Goal: Transaction & Acquisition: Purchase product/service

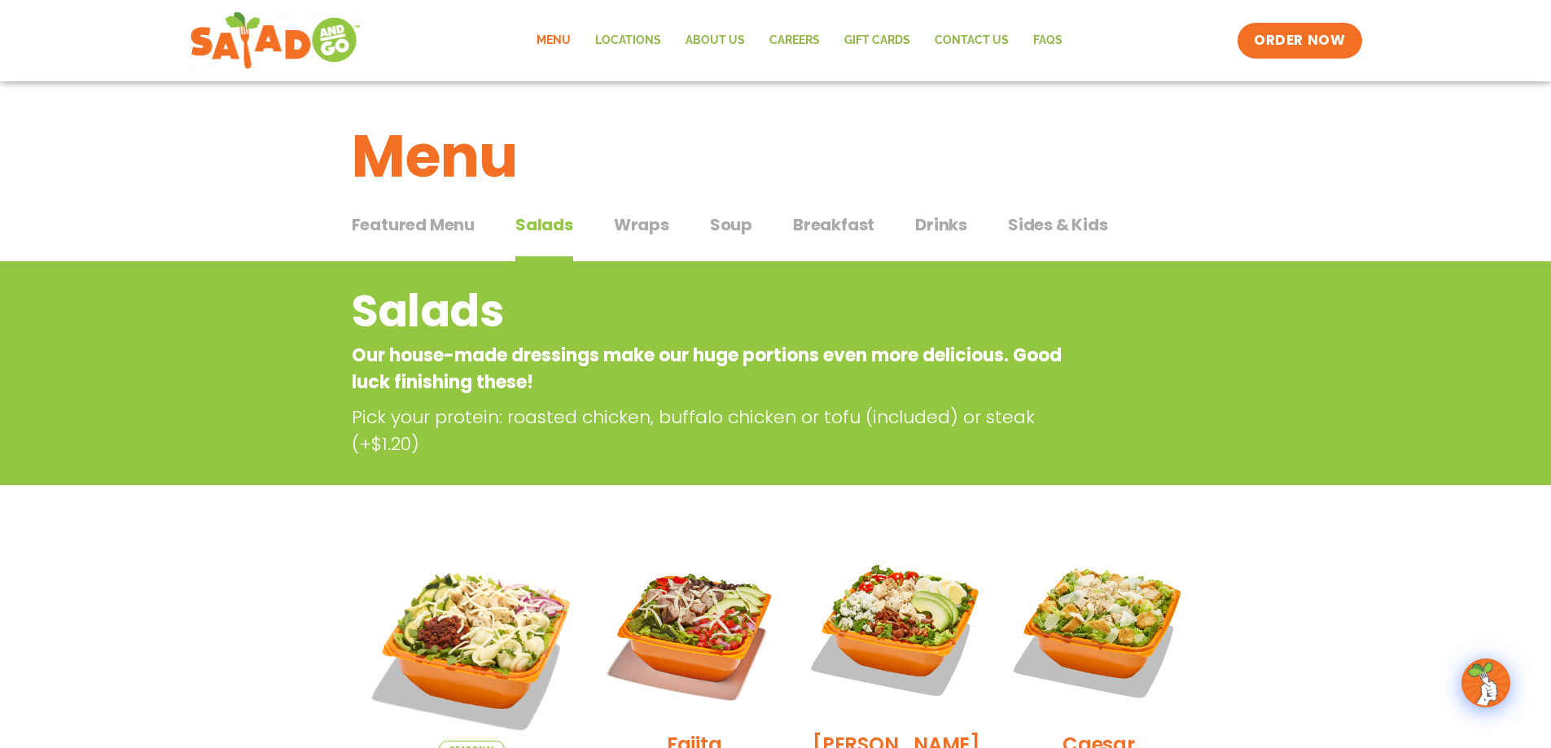
click at [565, 42] on link "Menu" at bounding box center [553, 40] width 59 height 37
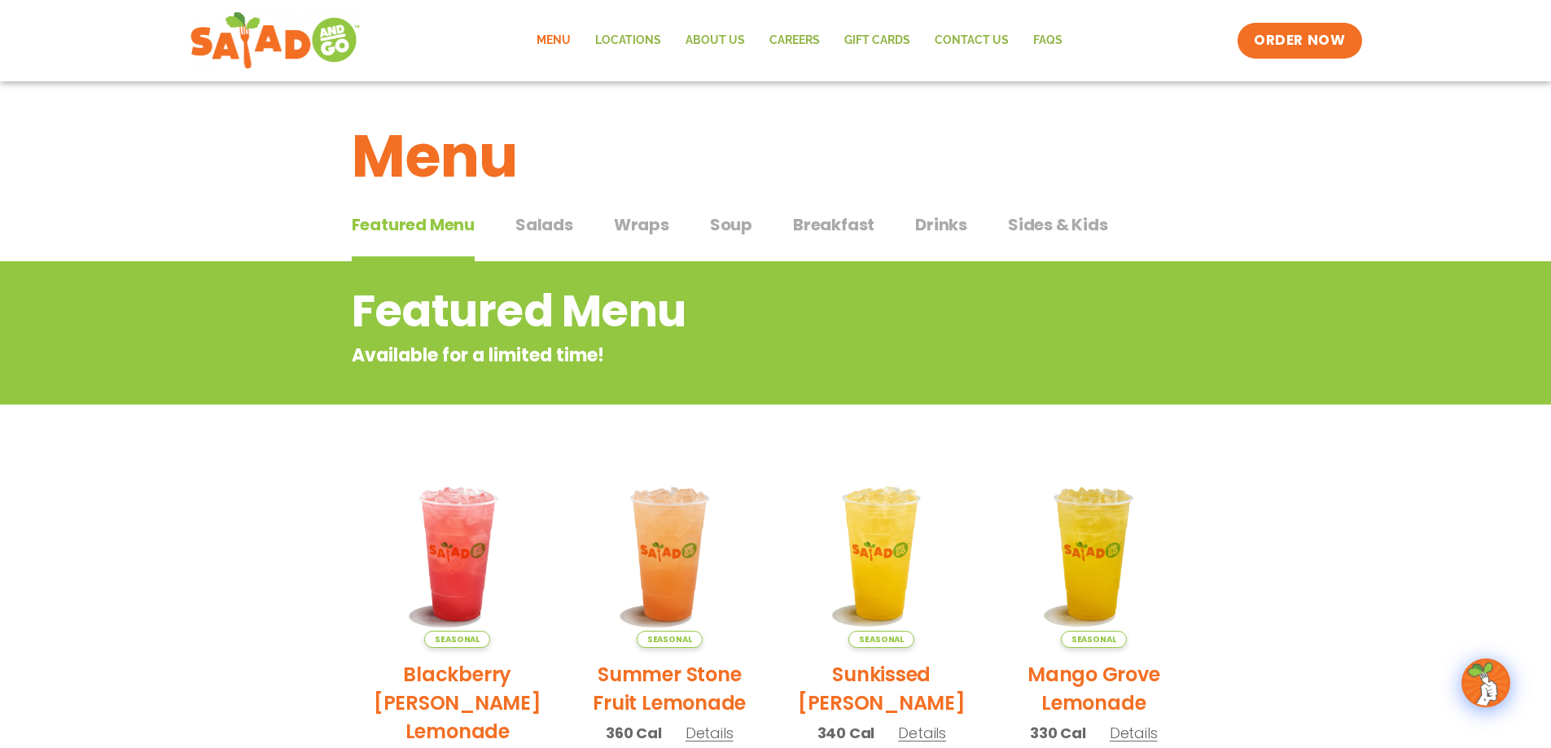
click at [563, 236] on span "Salads" at bounding box center [544, 224] width 58 height 24
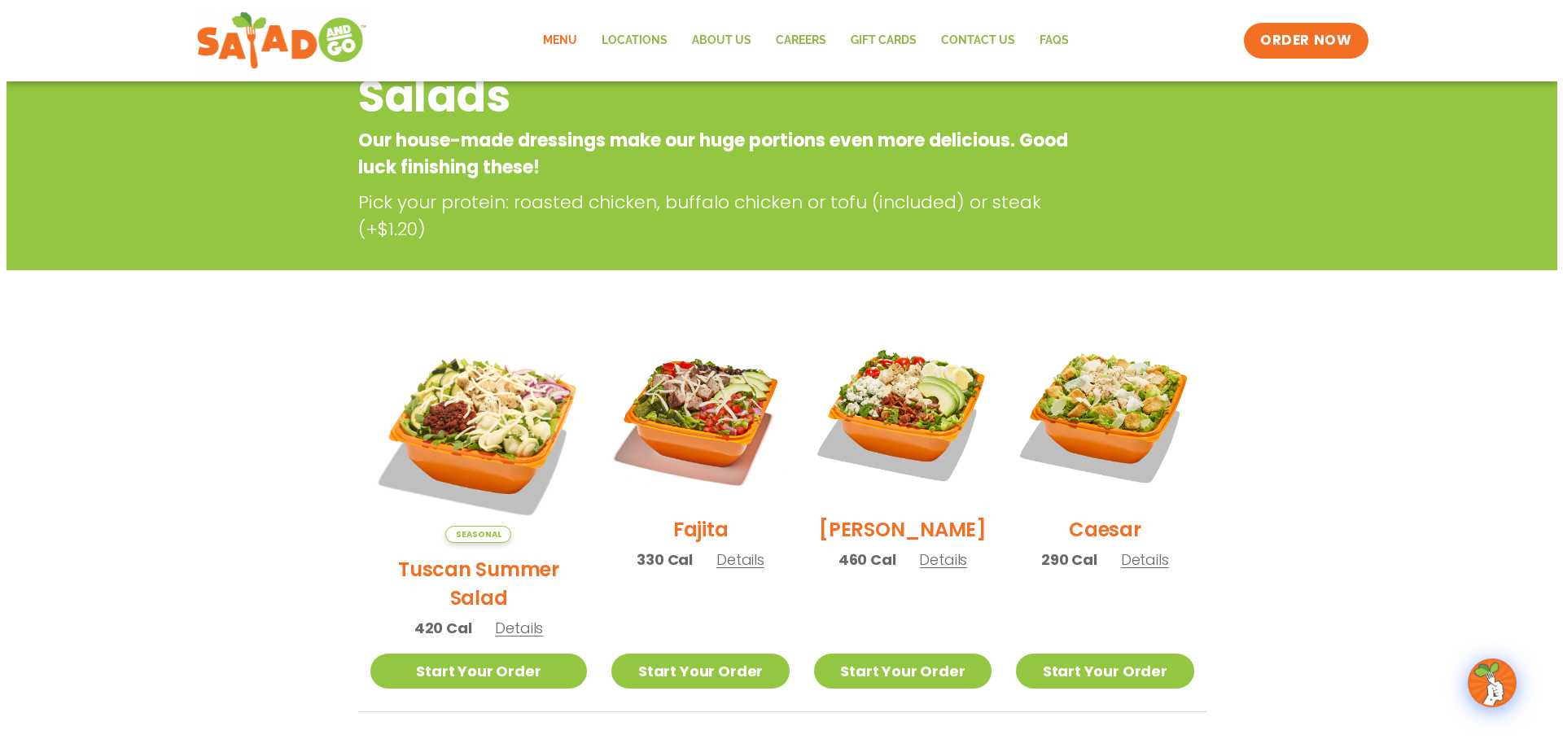
scroll to position [244, 0]
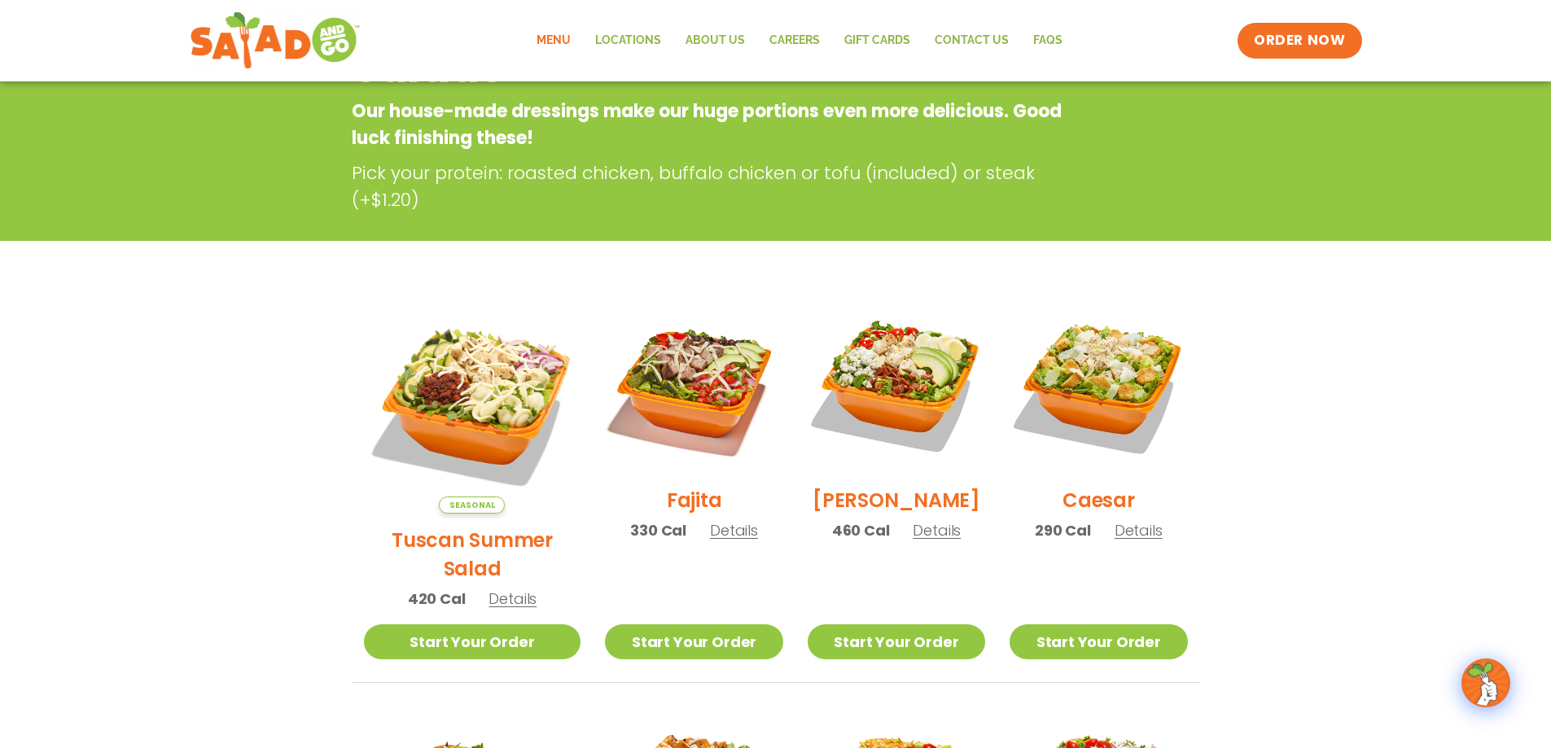
click at [926, 540] on span "Details" at bounding box center [937, 530] width 48 height 20
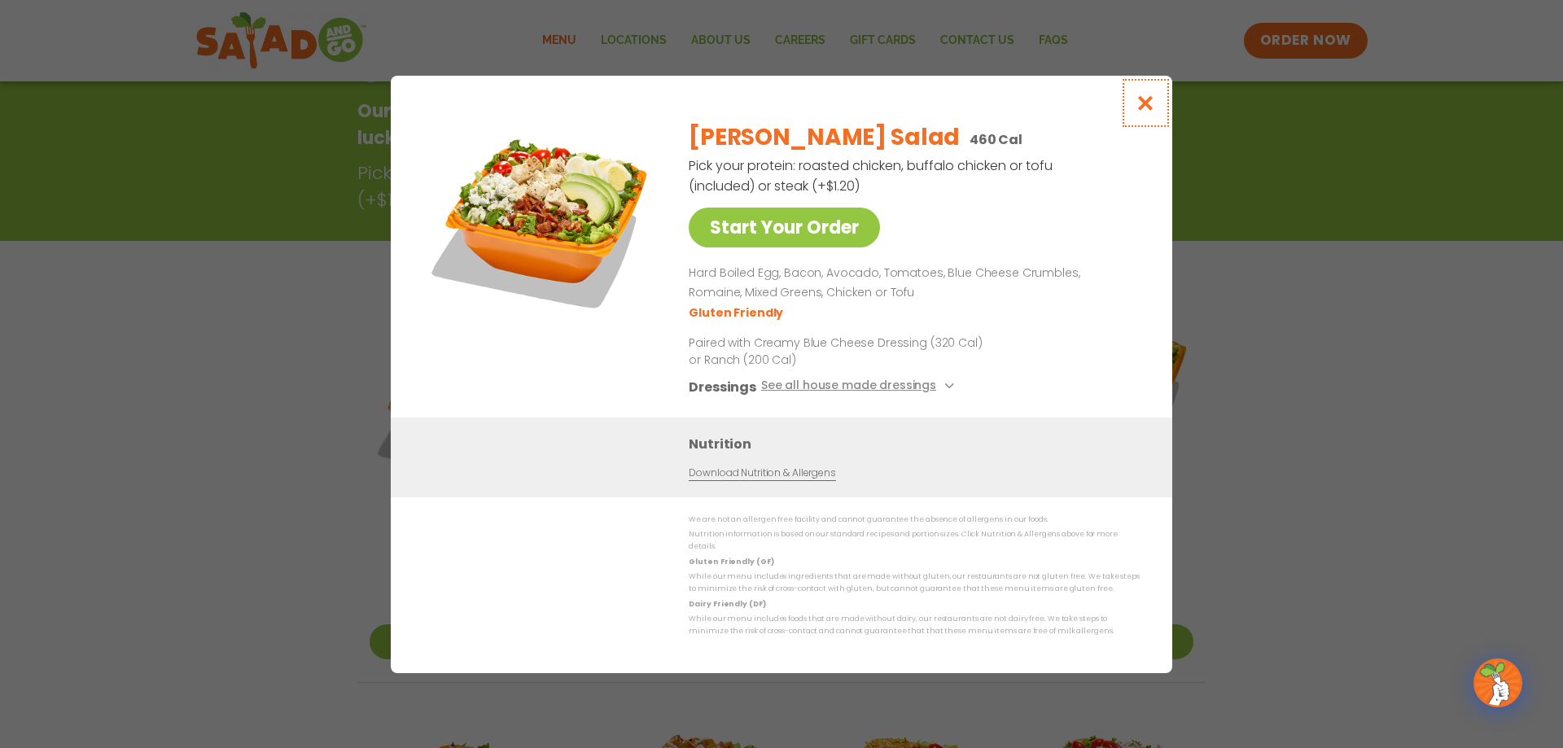
click at [1145, 109] on icon "Close modal" at bounding box center [1146, 102] width 20 height 17
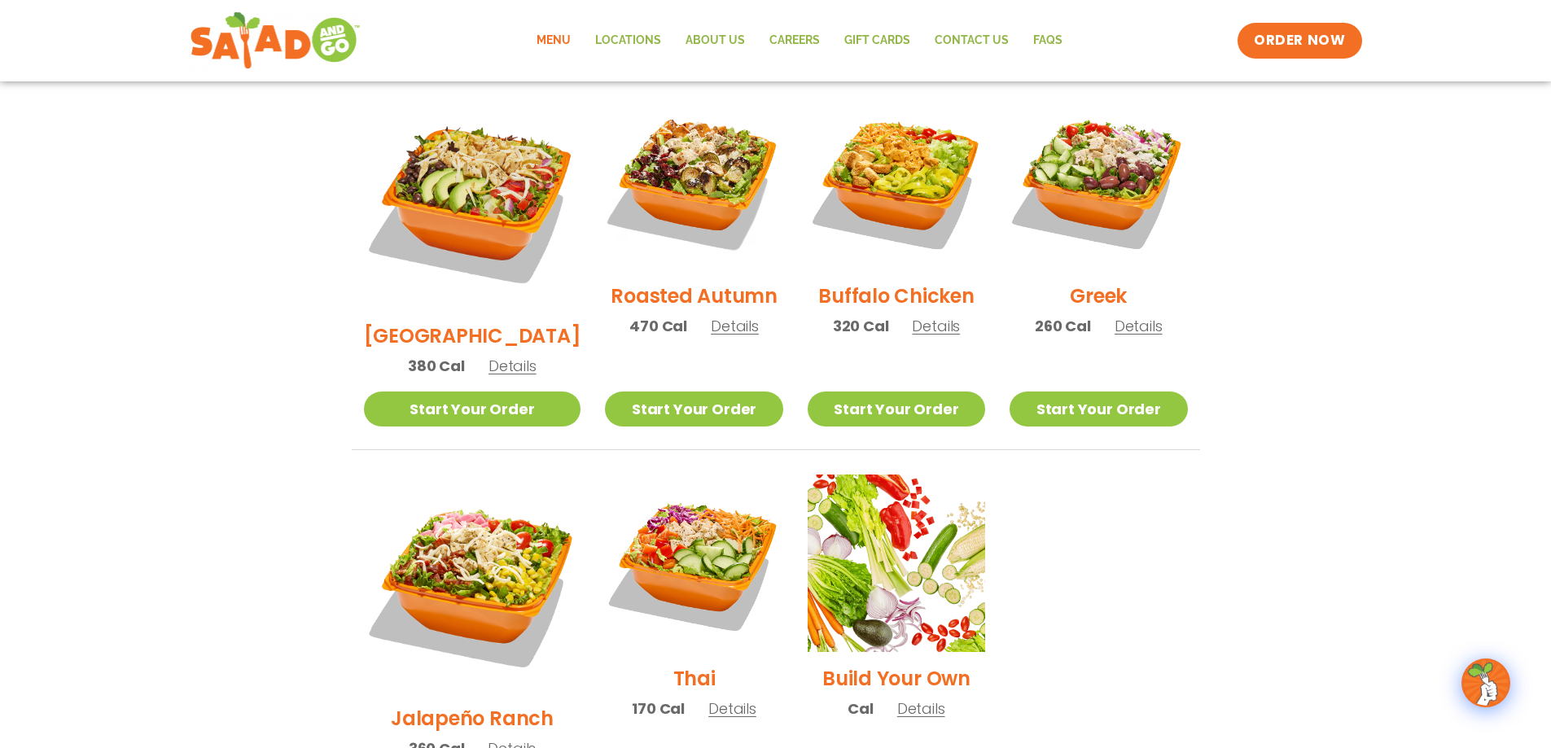
scroll to position [831, 0]
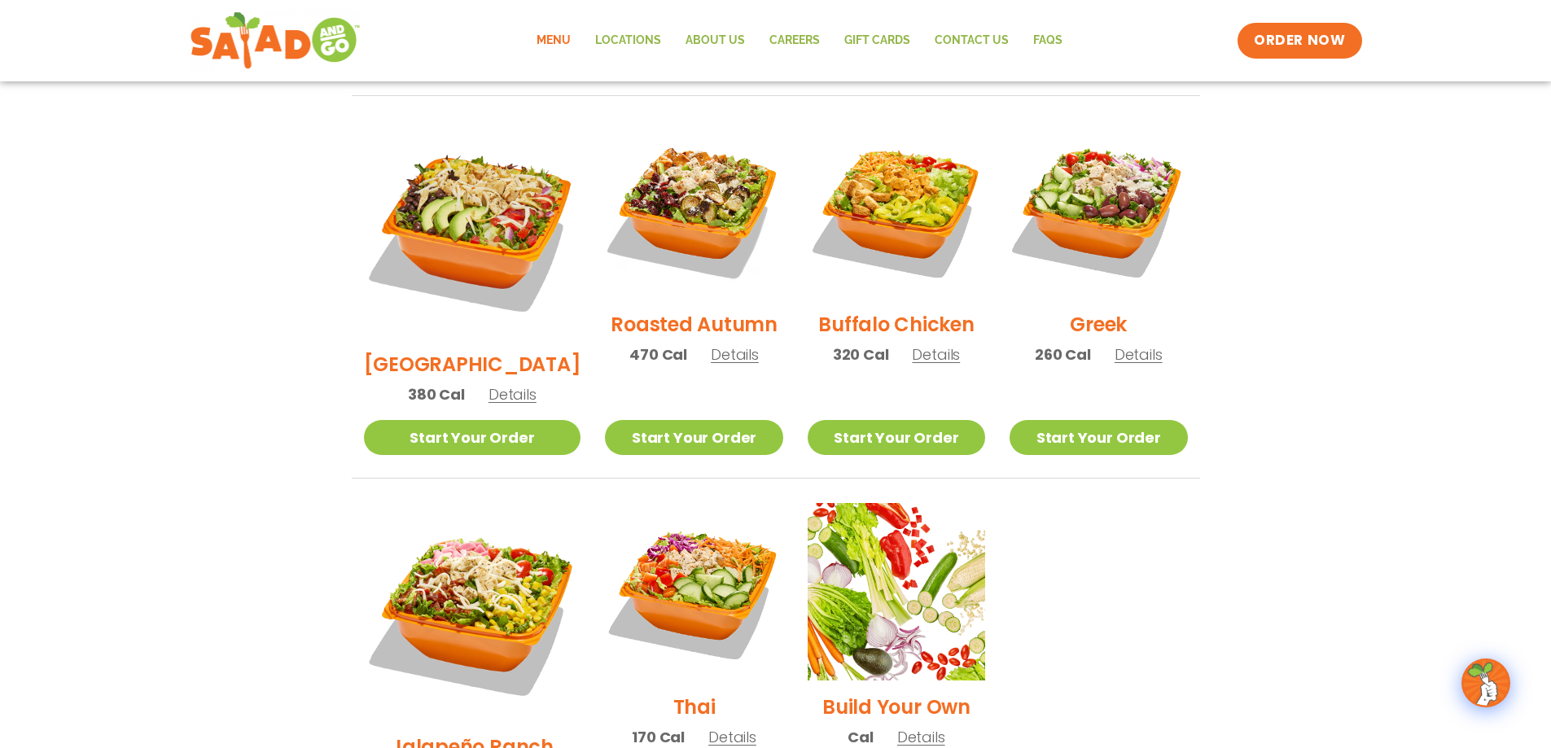
click at [925, 344] on span "Details" at bounding box center [936, 354] width 48 height 20
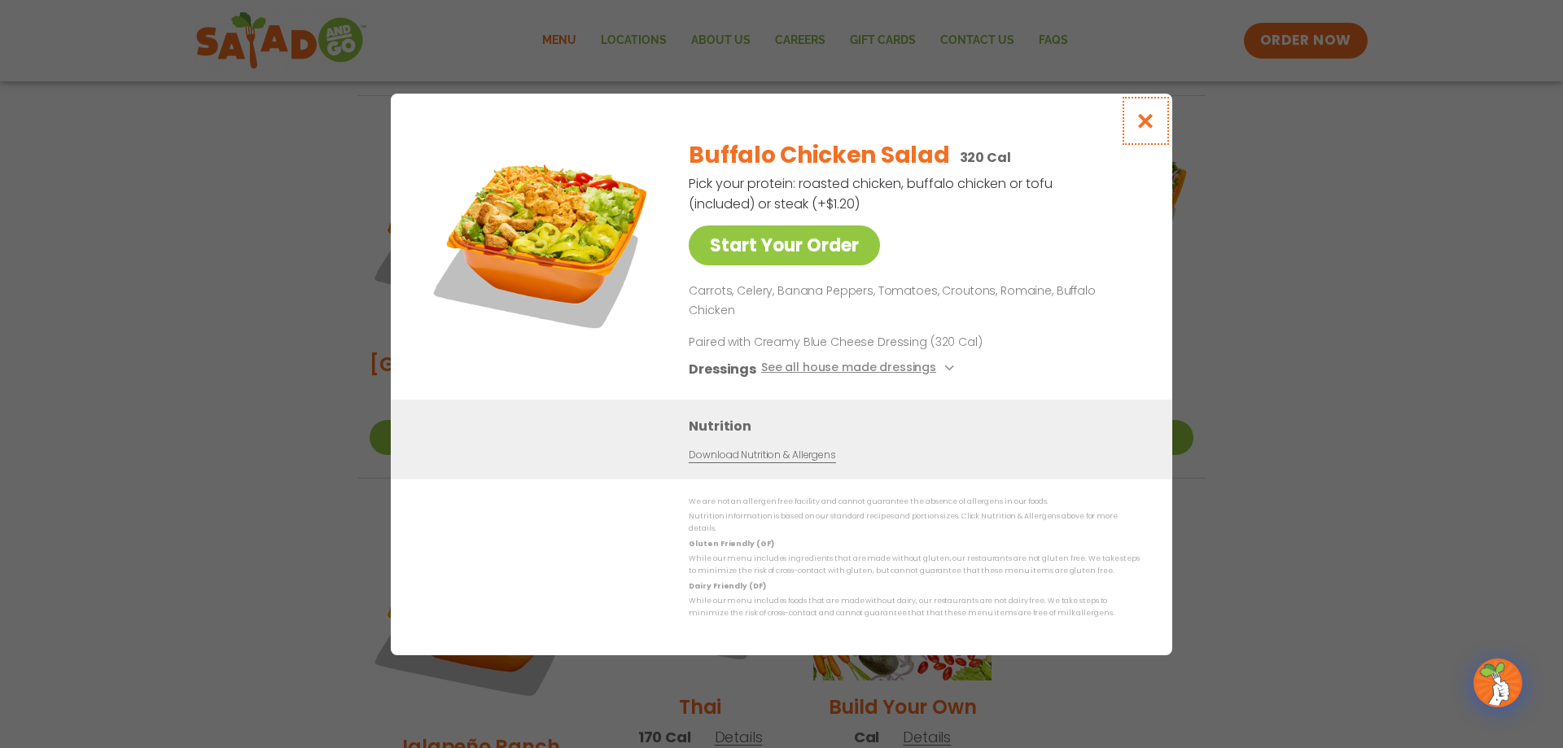
click at [1142, 129] on icon "Close modal" at bounding box center [1146, 120] width 20 height 17
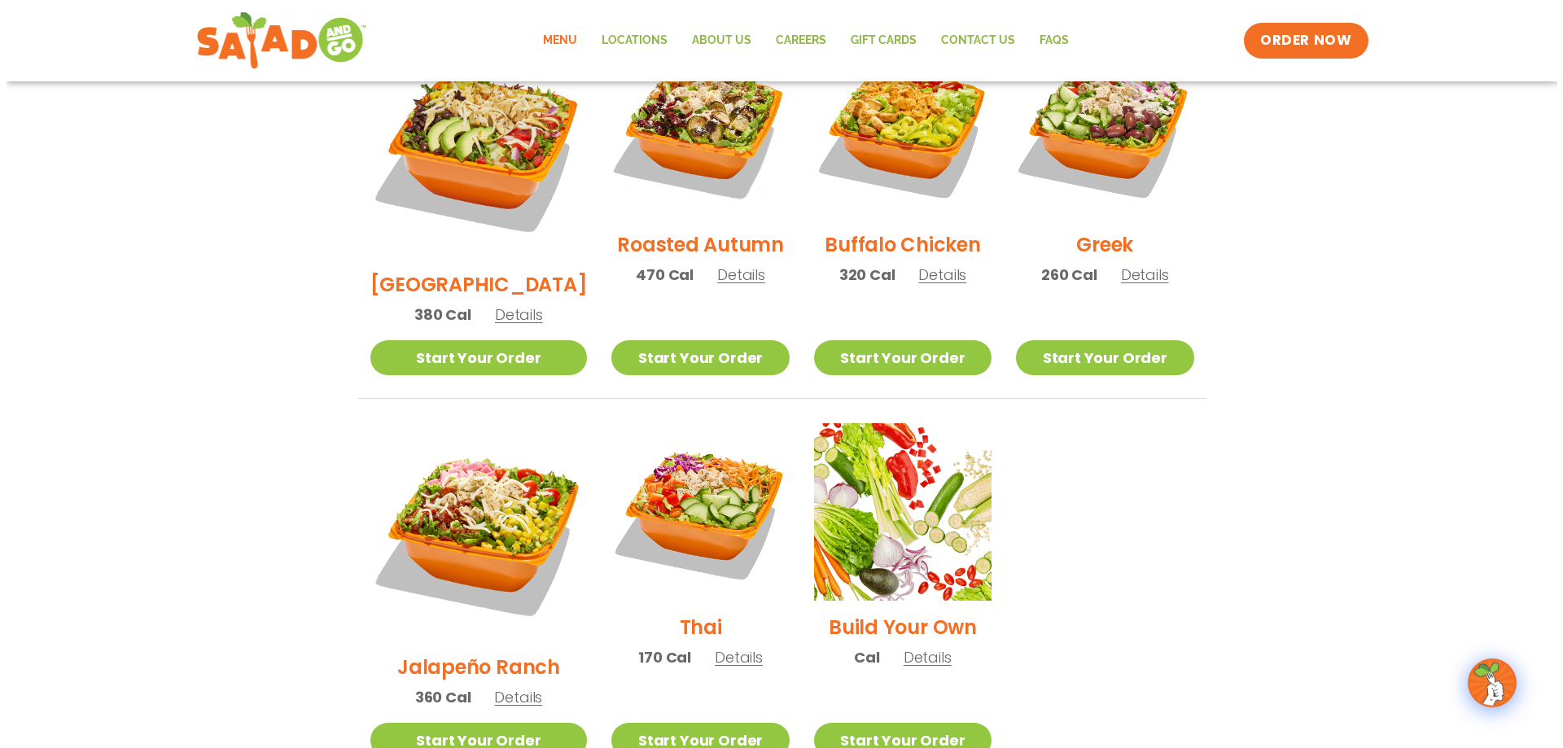
scroll to position [913, 0]
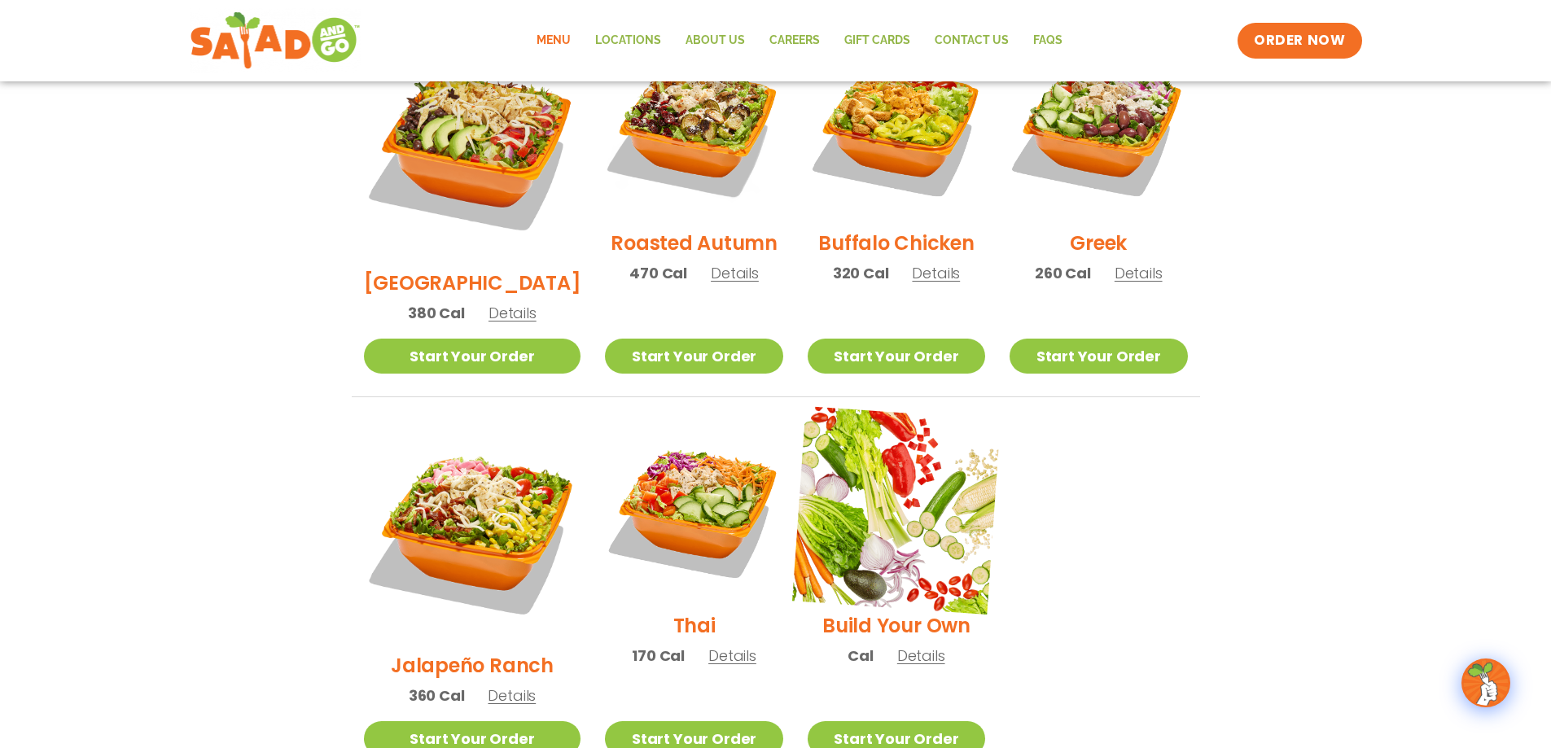
click at [868, 471] on img at bounding box center [896, 510] width 208 height 208
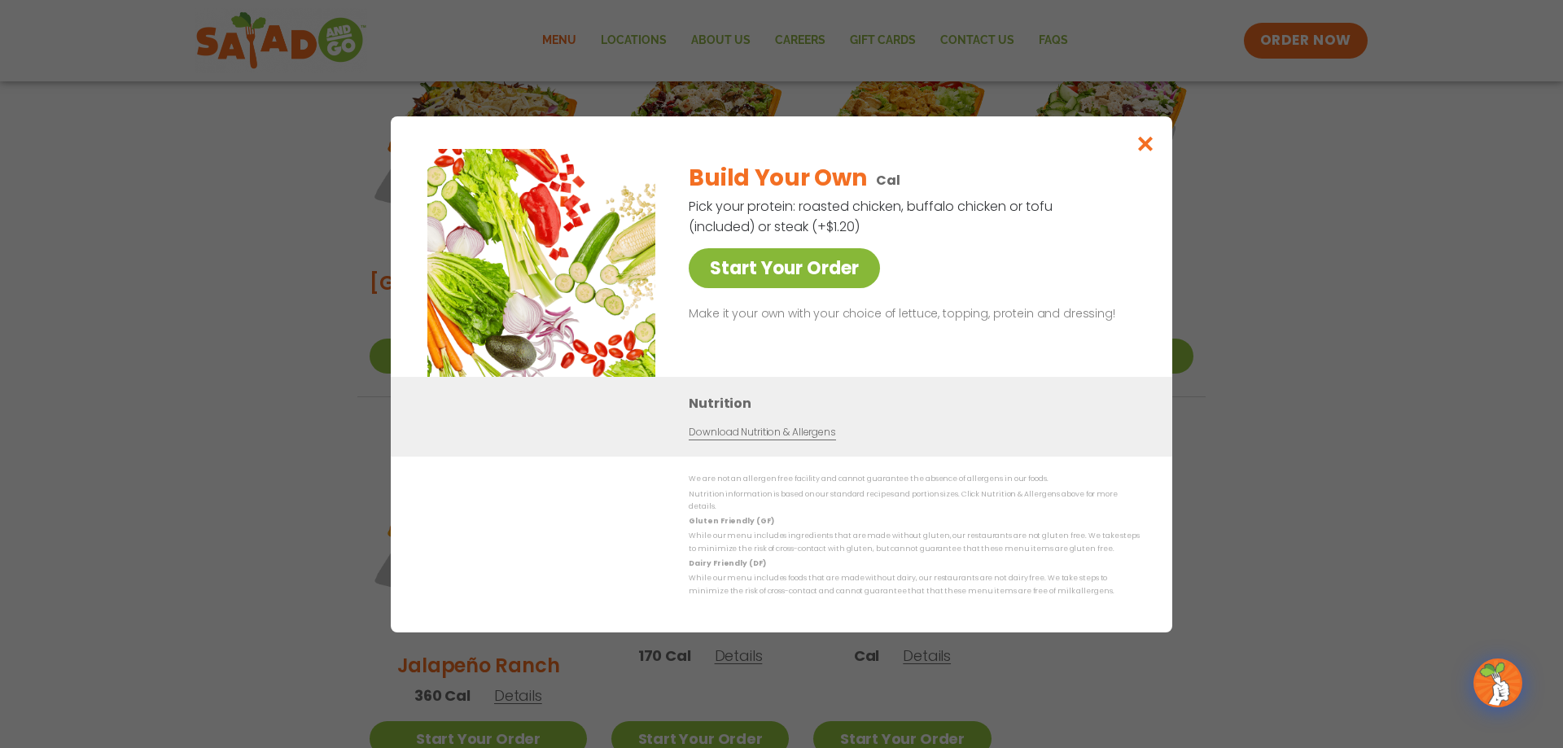
click at [786, 270] on link "Start Your Order" at bounding box center [784, 268] width 191 height 40
